Goal: Transaction & Acquisition: Purchase product/service

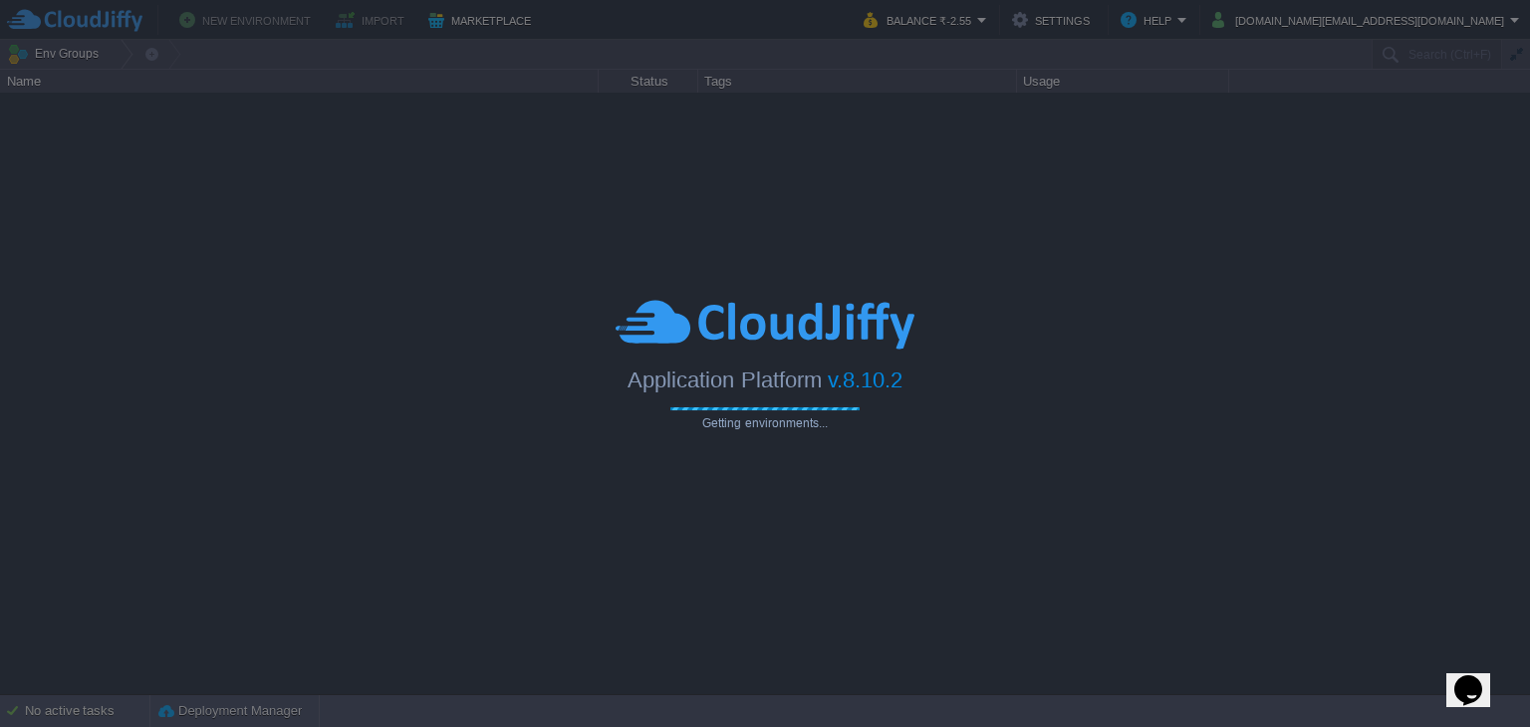
type input "Search (Ctrl+F)"
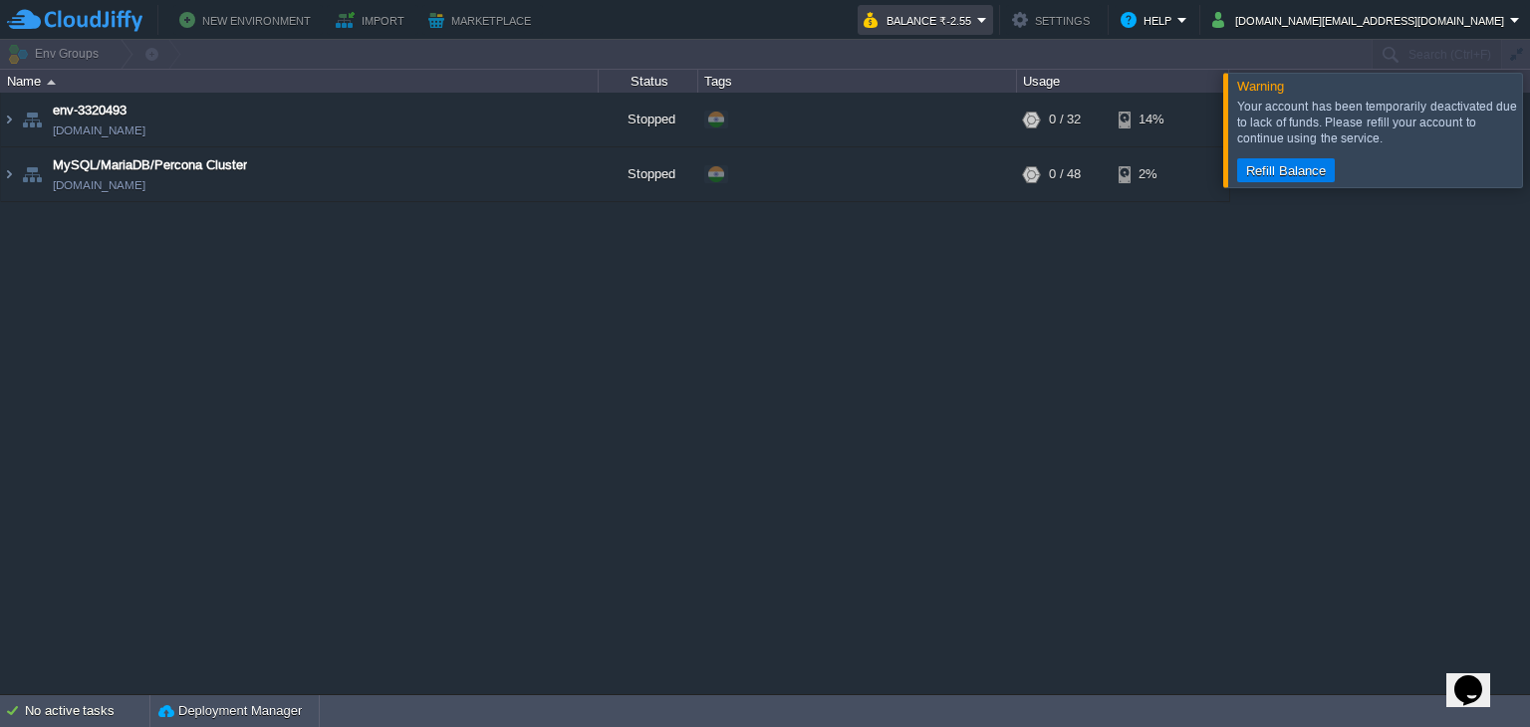
click at [987, 18] on em "Balance ₹-2.55" at bounding box center [926, 20] width 124 height 24
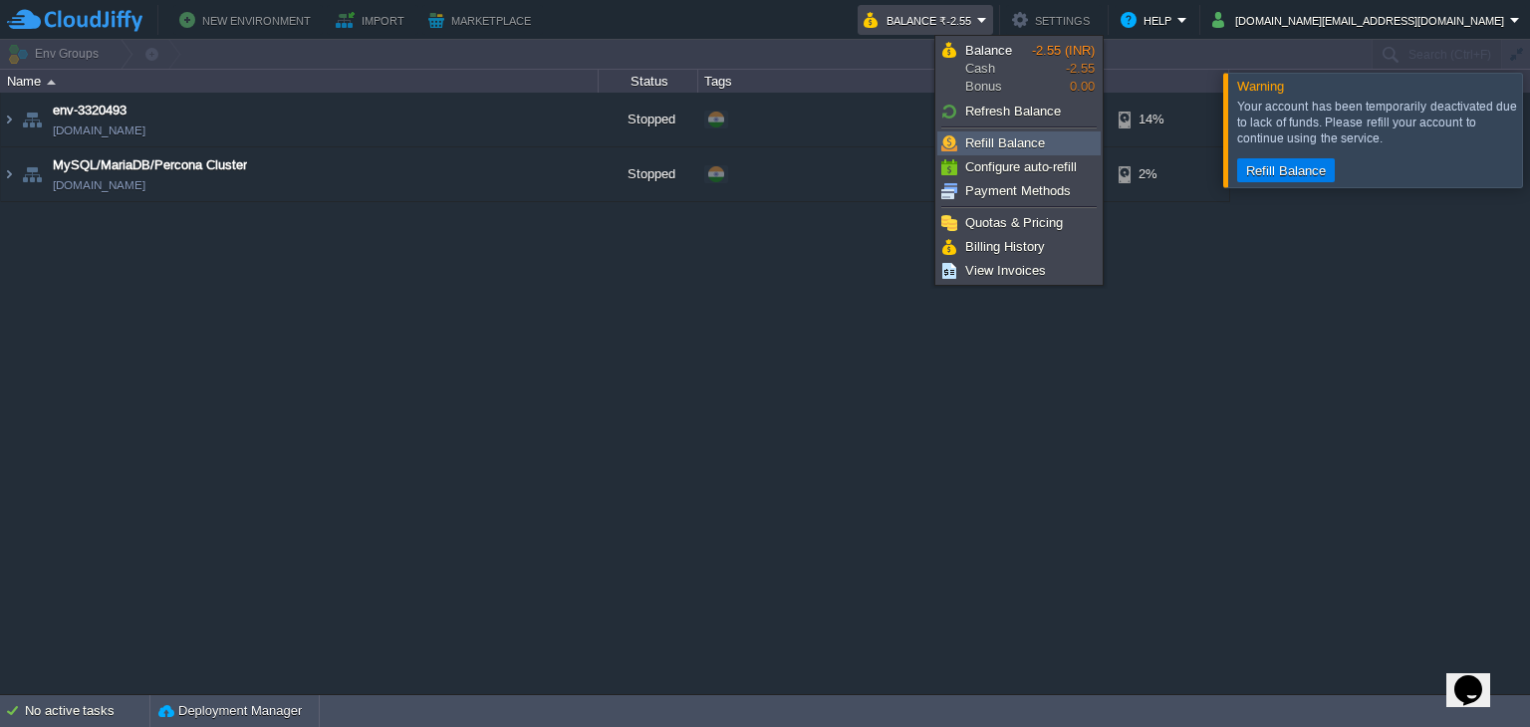
click at [998, 136] on span "Refill Balance" at bounding box center [1005, 143] width 80 height 15
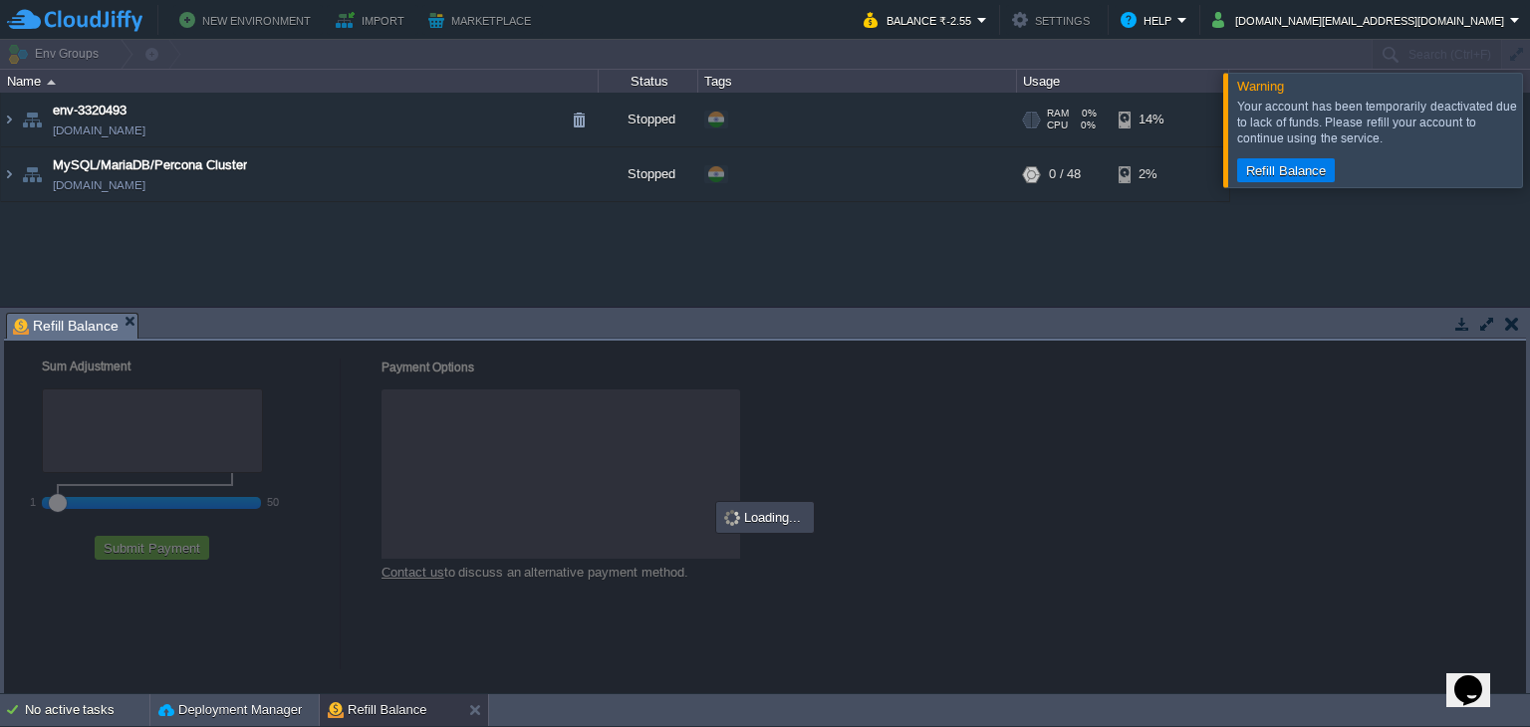
checkbox input "true"
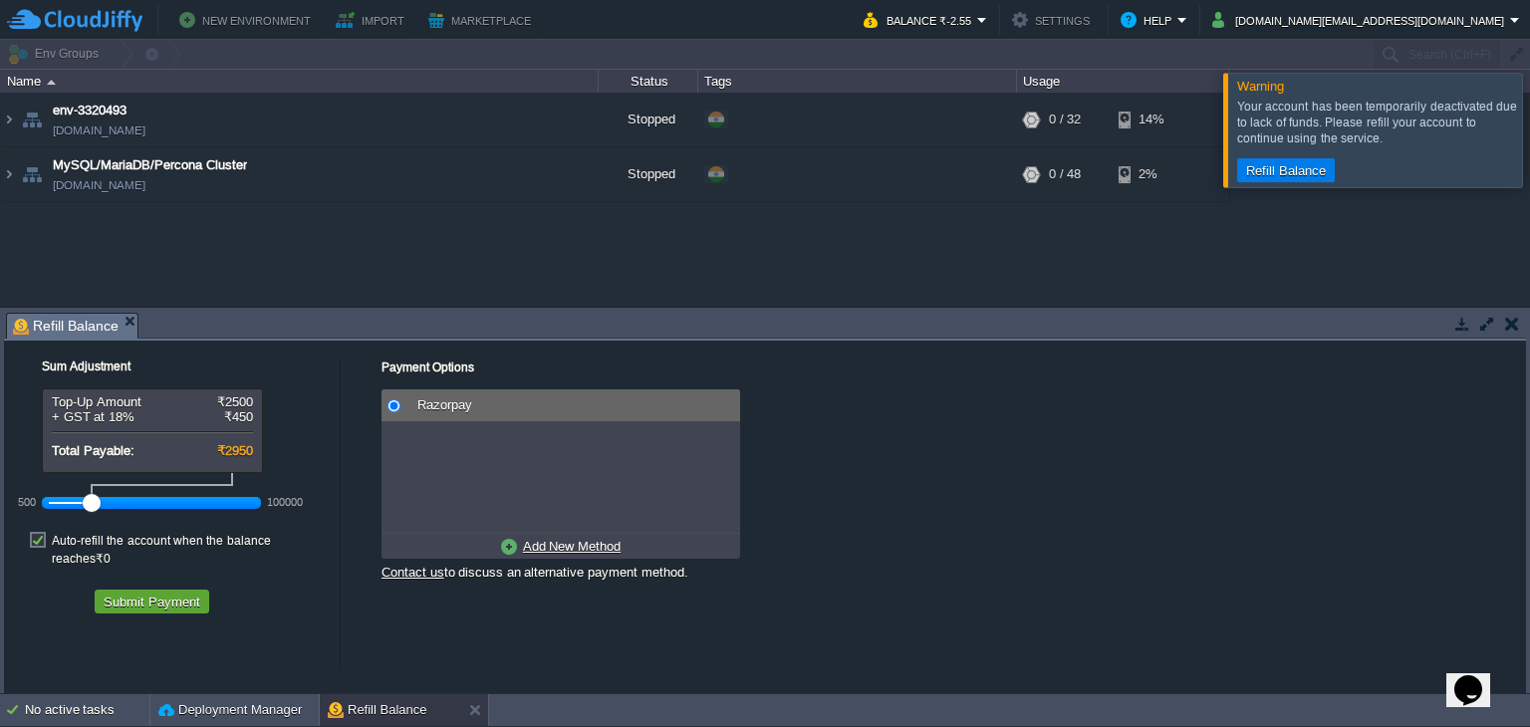
click at [70, 499] on div at bounding box center [152, 503] width 206 height 18
click at [60, 503] on div at bounding box center [152, 503] width 206 height 18
click at [132, 593] on button "Submit Payment" at bounding box center [152, 602] width 109 height 18
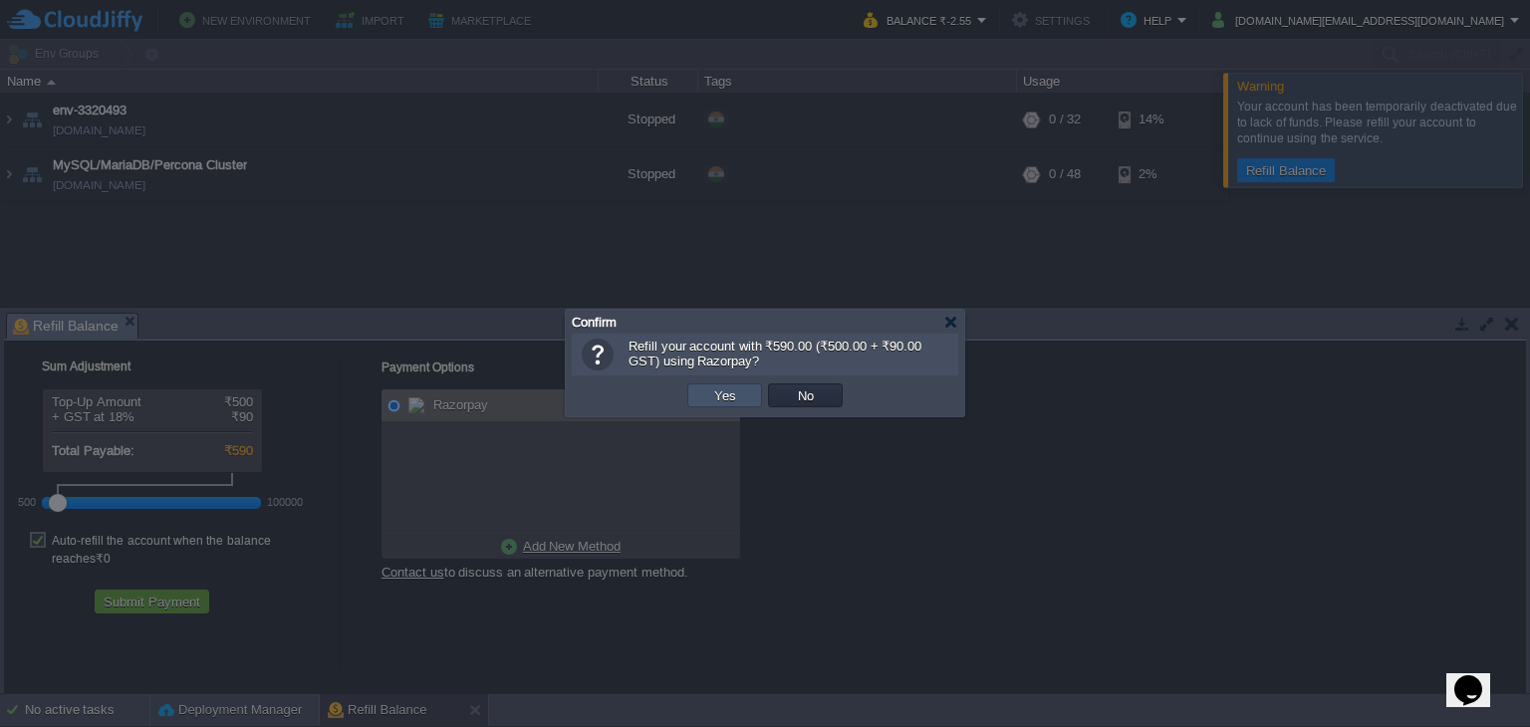
click at [718, 400] on button "Yes" at bounding box center [725, 396] width 34 height 18
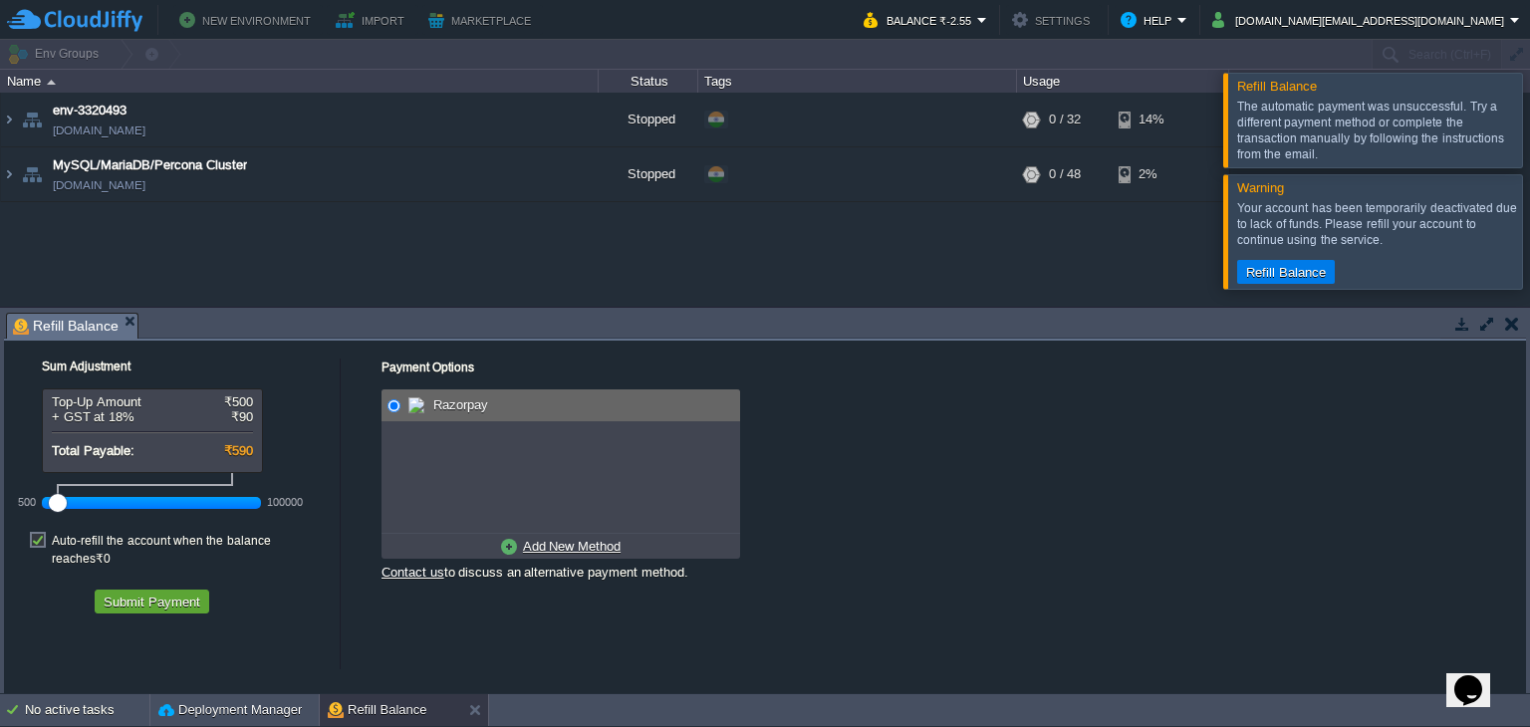
click at [1529, 230] on div at bounding box center [1554, 231] width 0 height 114
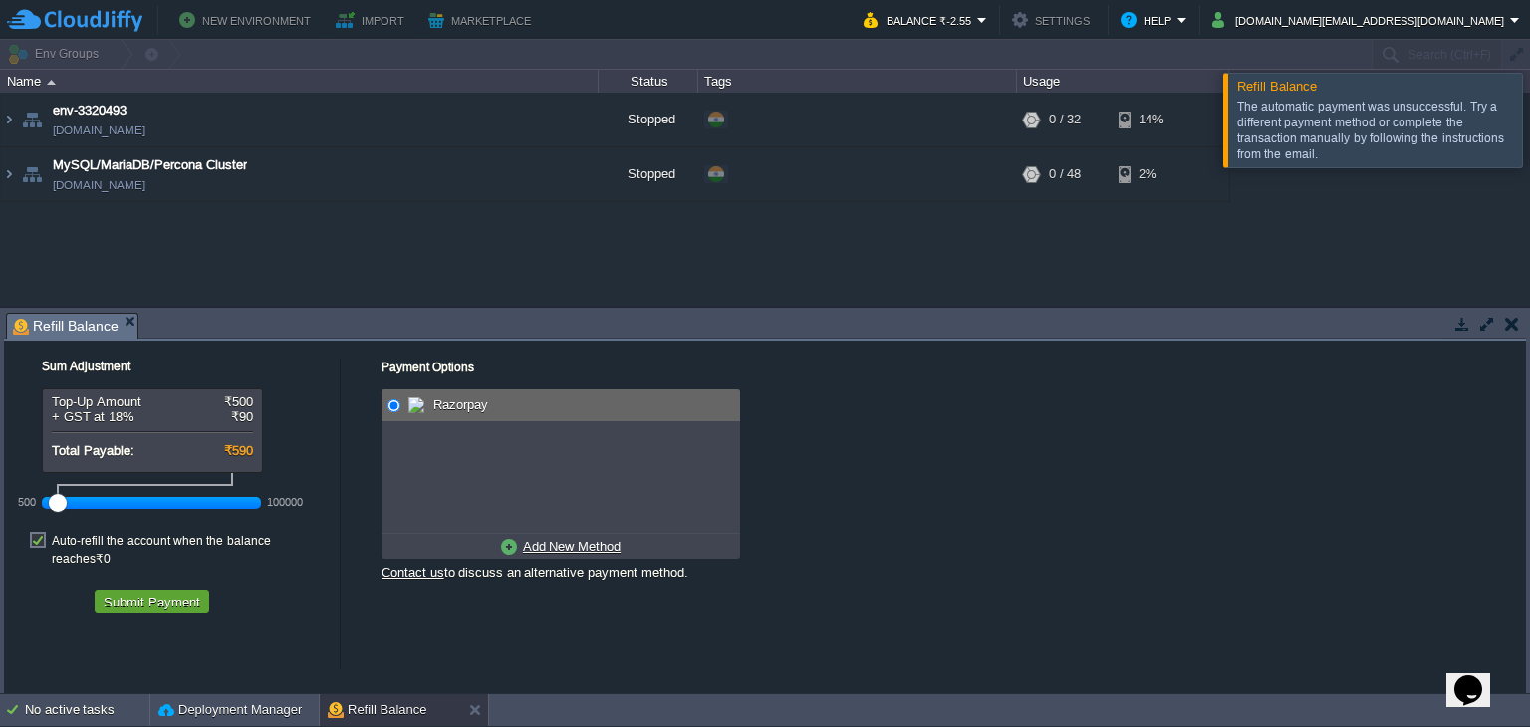
click at [1529, 109] on div at bounding box center [1554, 120] width 0 height 94
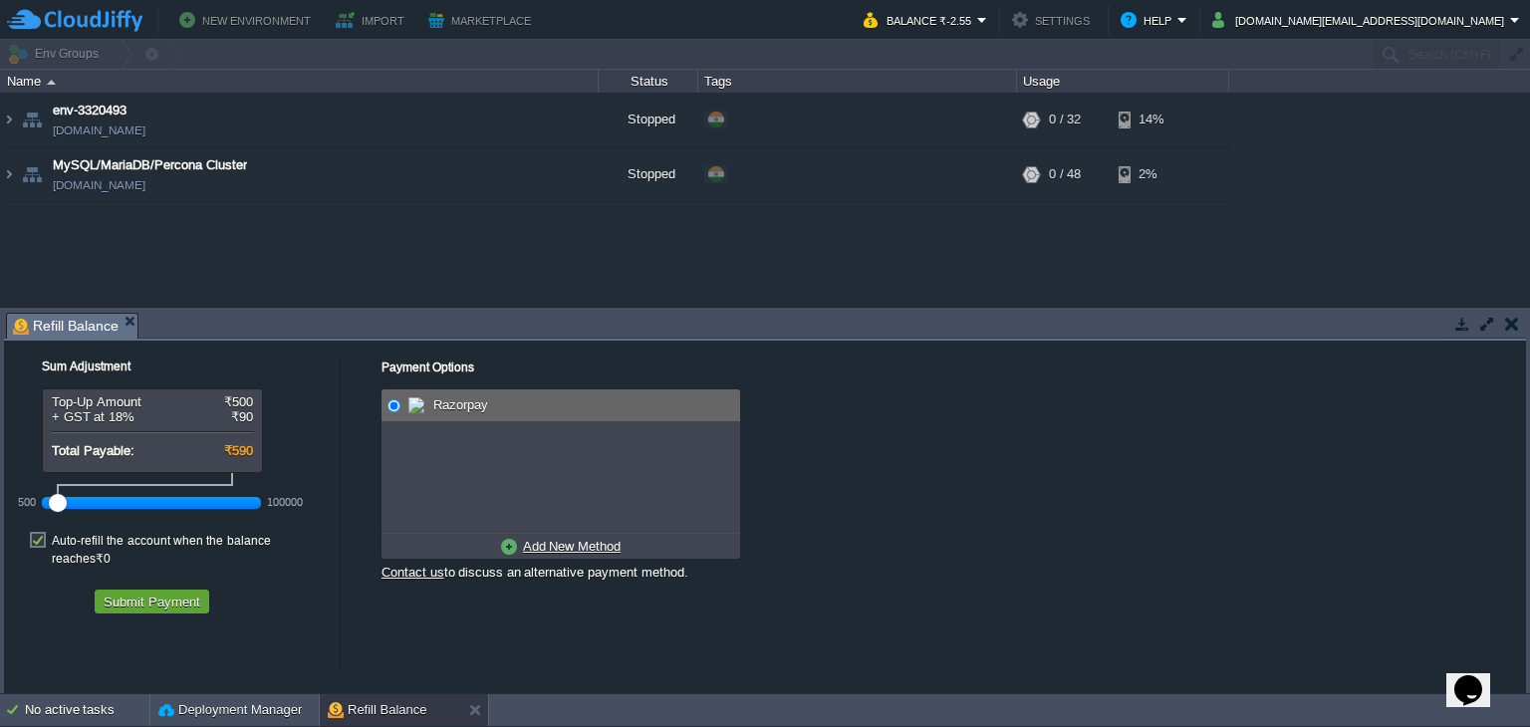
click at [323, 236] on div "env-3320493 [DOMAIN_NAME] Stopped + Add to Env Group RAM 0% CPU 0% 0 / 32 14% M…" at bounding box center [765, 200] width 1530 height 214
click at [977, 13] on button "Balance ₹-2.55" at bounding box center [921, 20] width 114 height 24
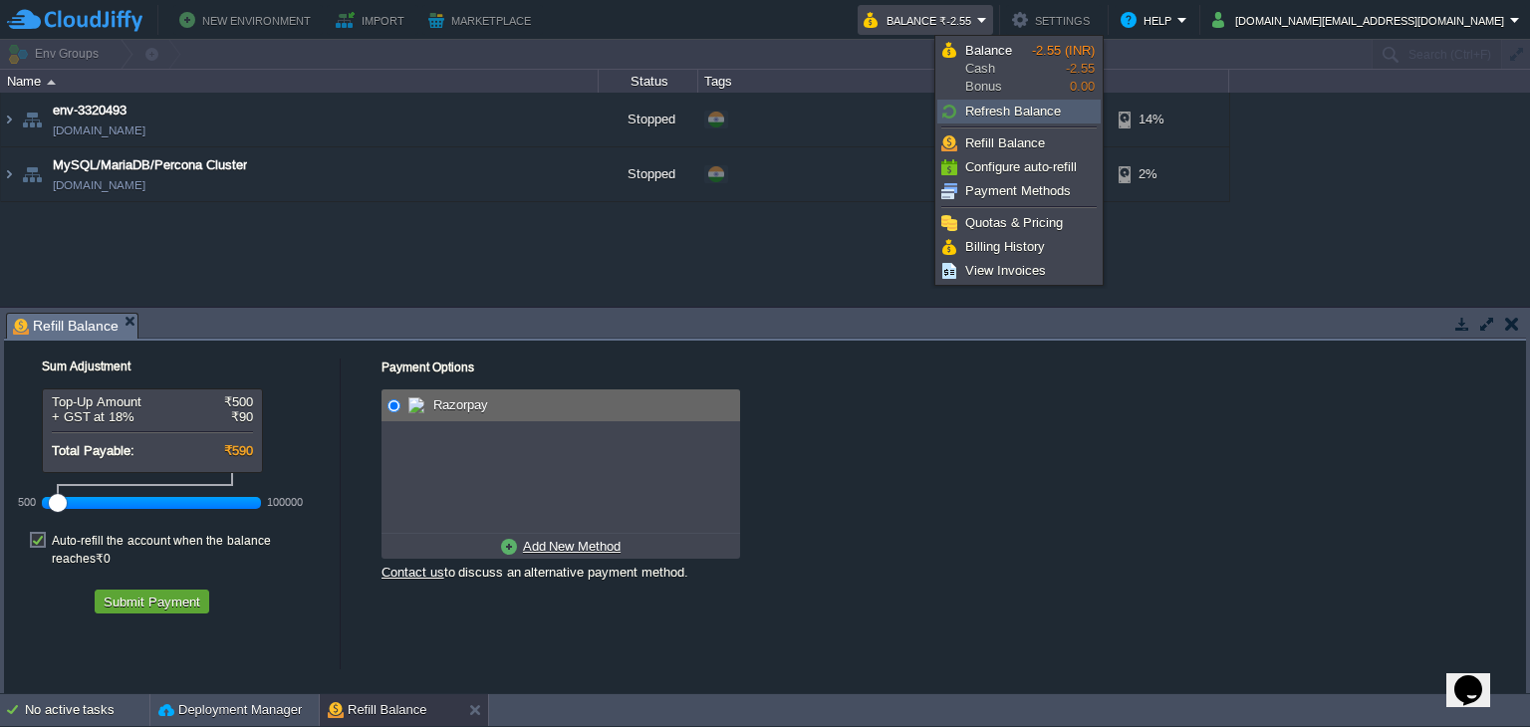
click at [988, 105] on span "Refresh Balance" at bounding box center [1013, 111] width 96 height 15
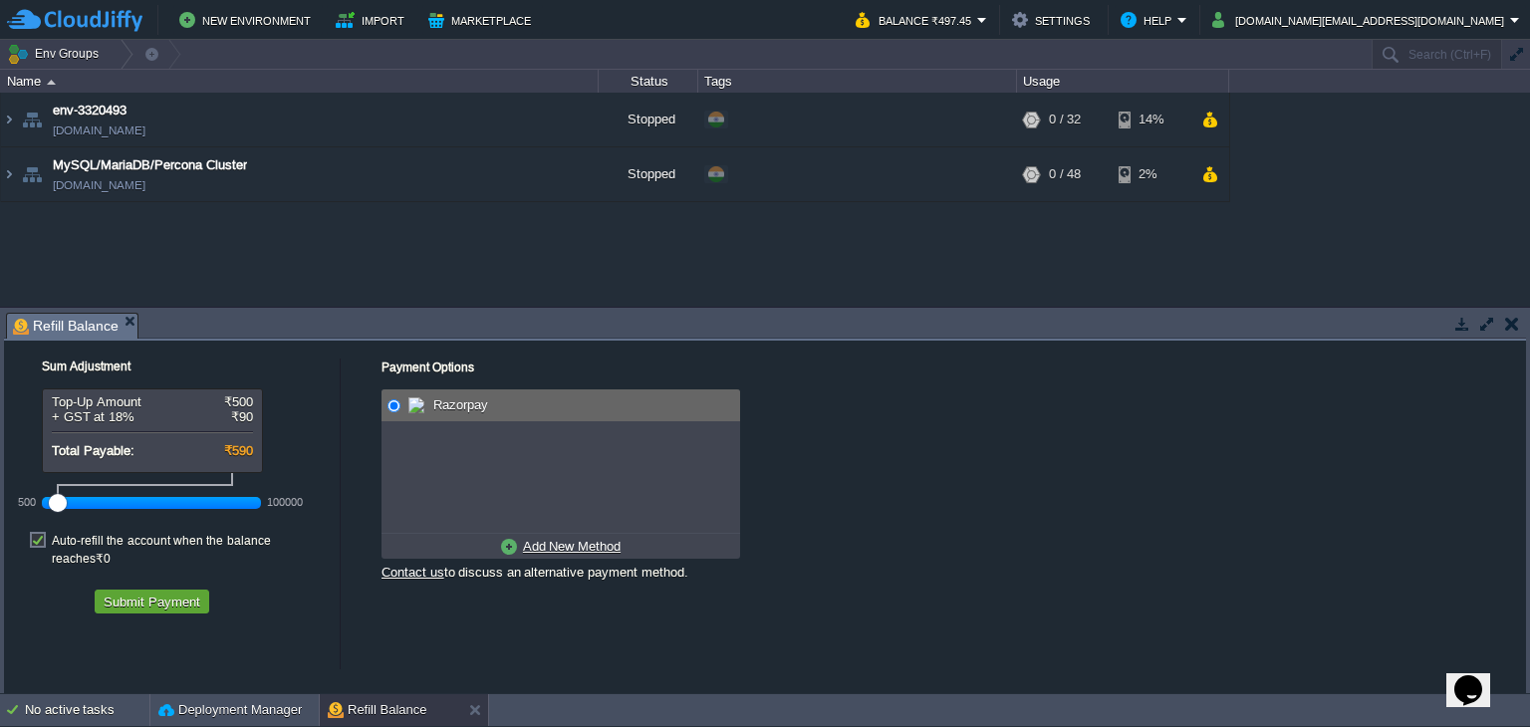
click at [494, 248] on div "env-3320493 [DOMAIN_NAME] Stopped + Add to Env Group RAM 0% CPU 0% 0 / 32 14% M…" at bounding box center [765, 200] width 1530 height 214
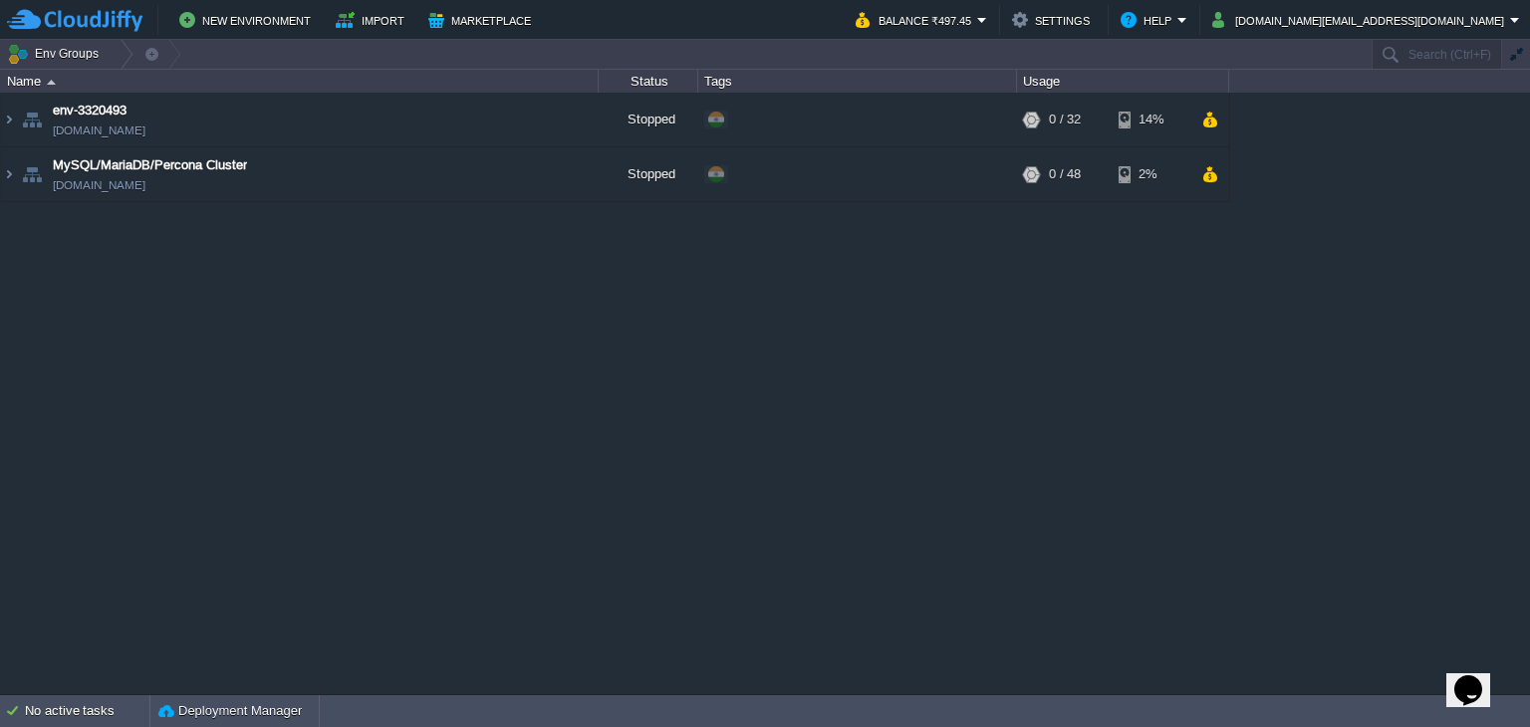
click at [462, 417] on div "env-3320493 [DOMAIN_NAME] Stopped + Add to Env Group RAM 0% CPU 0% 0 / 32 14% M…" at bounding box center [765, 394] width 1530 height 602
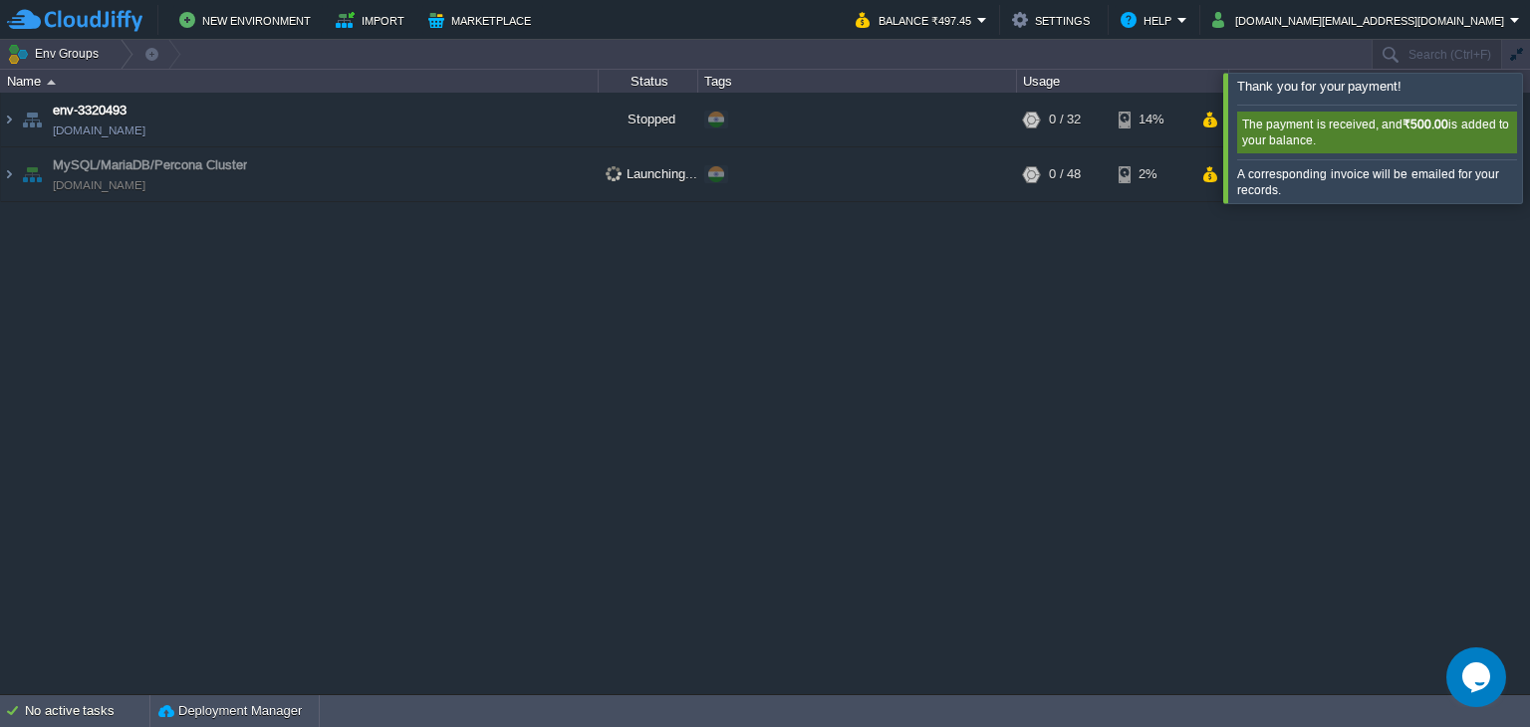
click at [1529, 137] on div at bounding box center [1554, 138] width 0 height 130
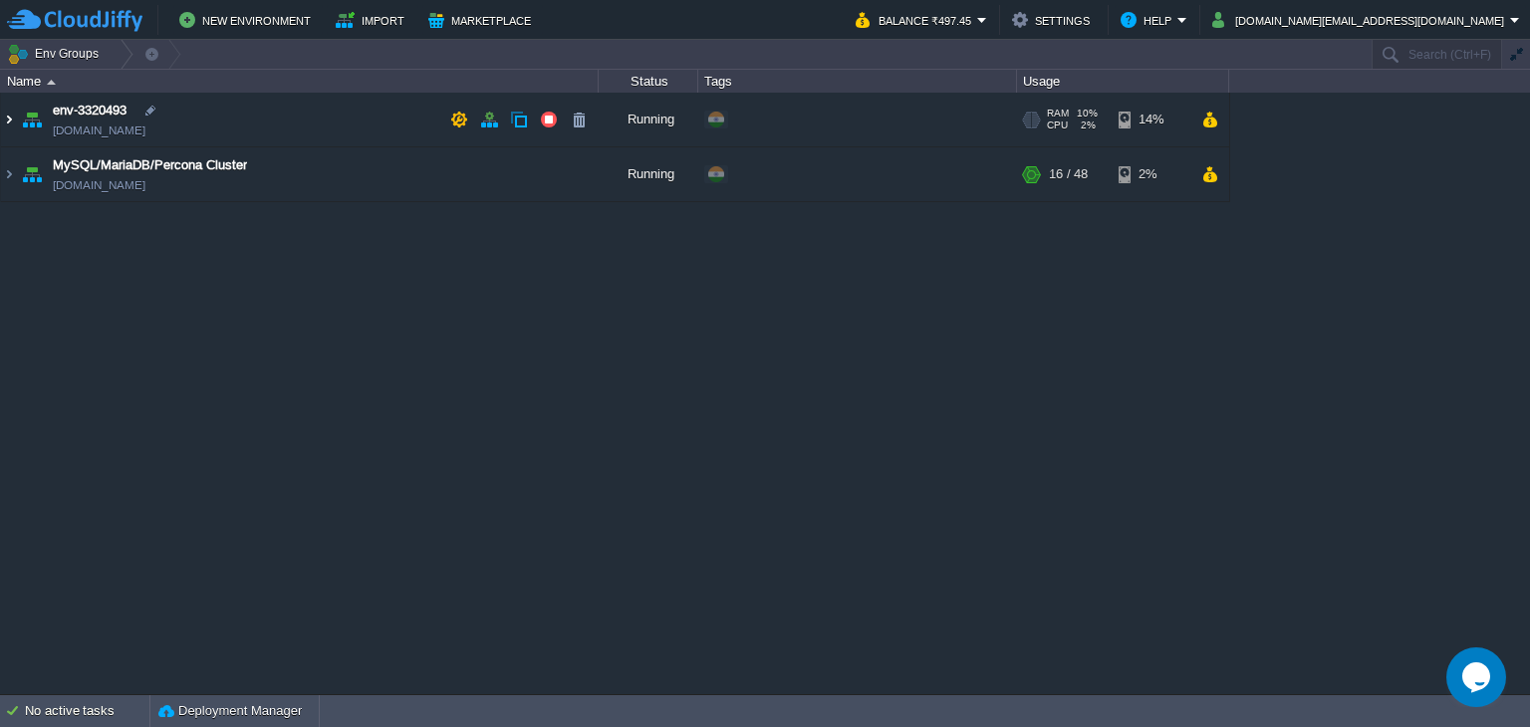
click at [12, 117] on img at bounding box center [9, 120] width 16 height 54
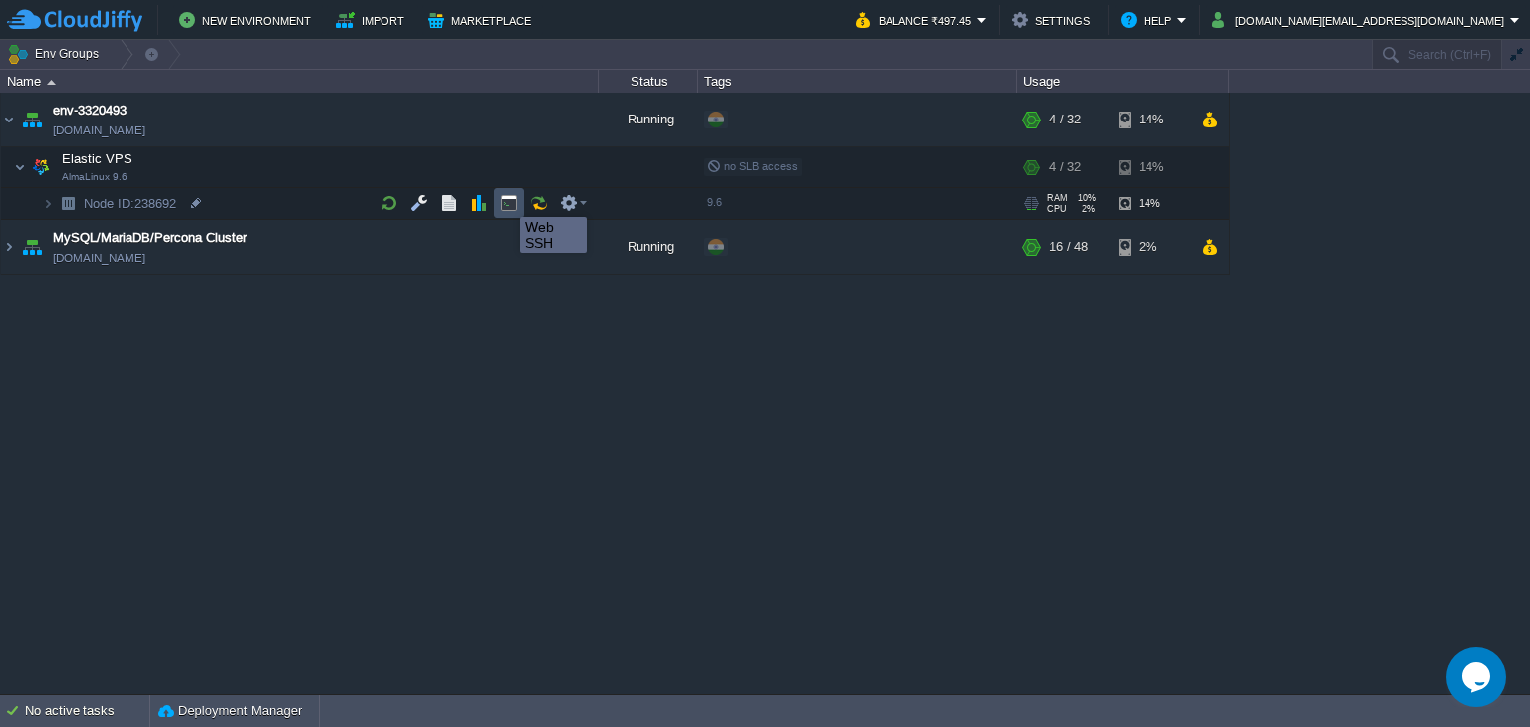
click at [505, 199] on button "button" at bounding box center [509, 203] width 18 height 18
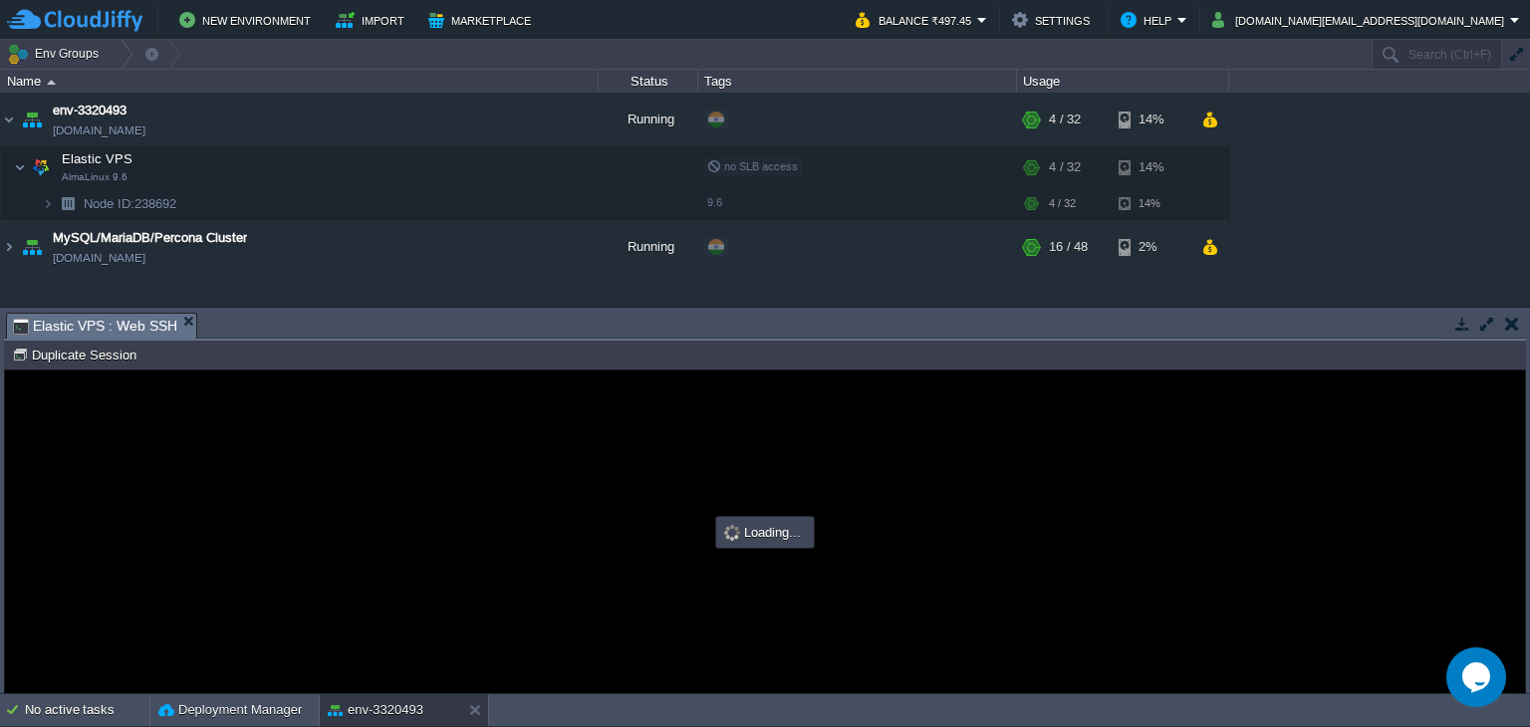
type input "#000000"
click at [1487, 328] on button "button" at bounding box center [1488, 324] width 18 height 18
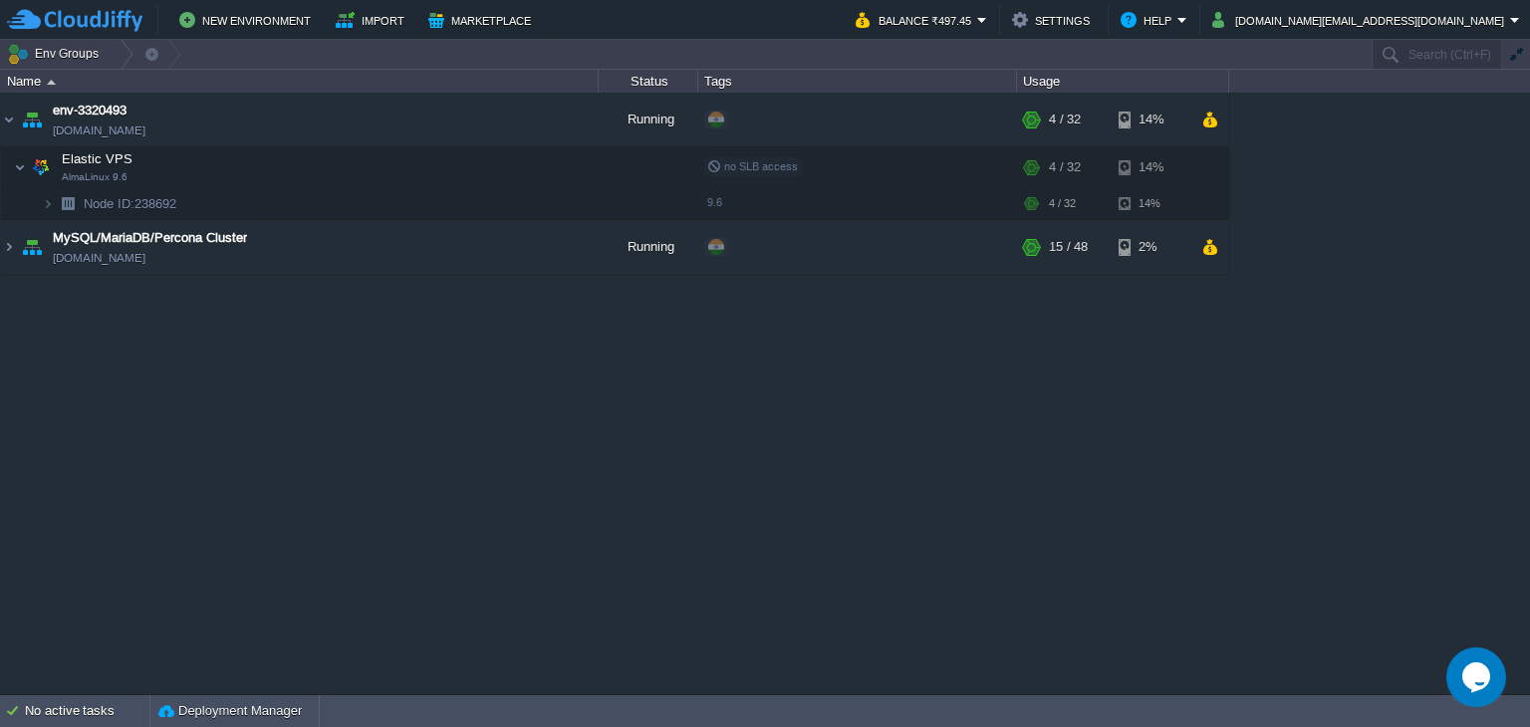
click at [185, 392] on div "env-3320493 env-3320493.cloudjiffy.net Running + Add to Env Group RAM 10% CPU 2…" at bounding box center [765, 394] width 1530 height 602
